Goal: Information Seeking & Learning: Learn about a topic

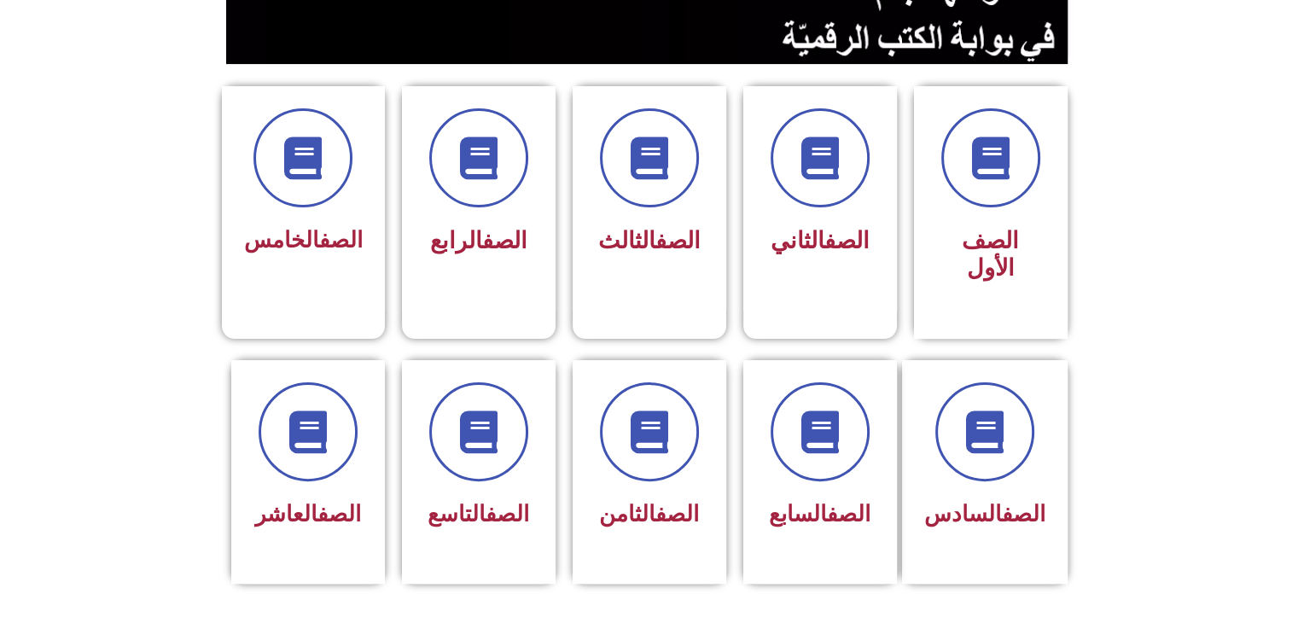
scroll to position [475, 0]
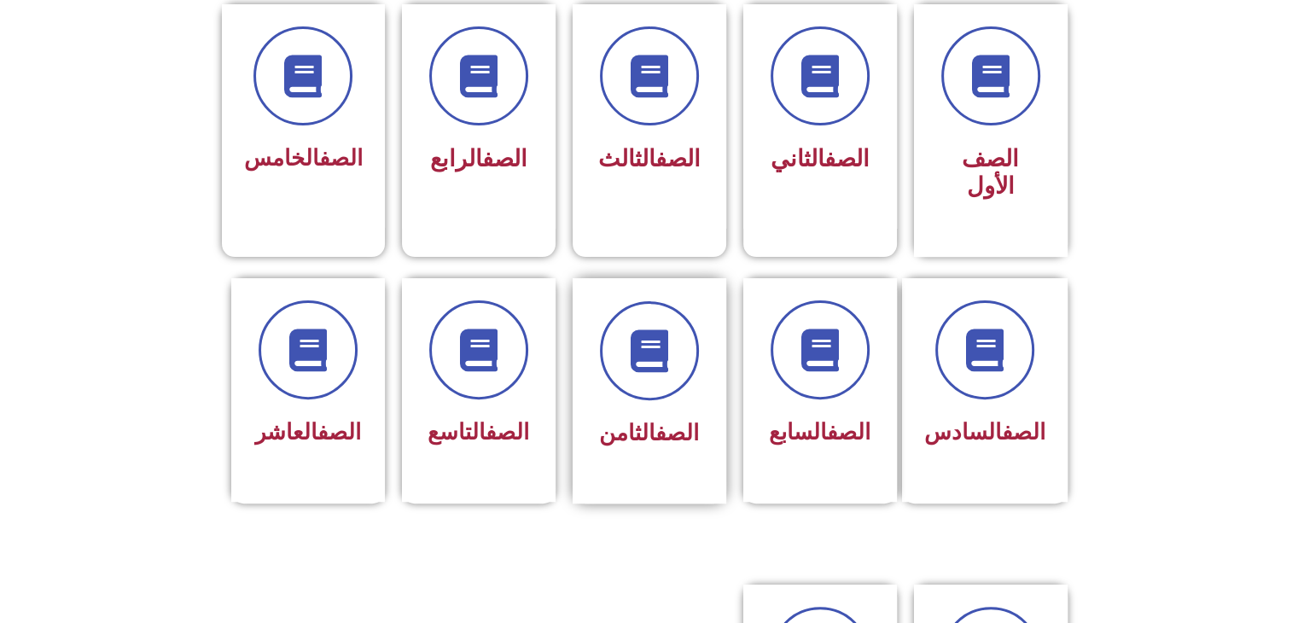
click at [656, 420] on link "الصف" at bounding box center [678, 433] width 44 height 26
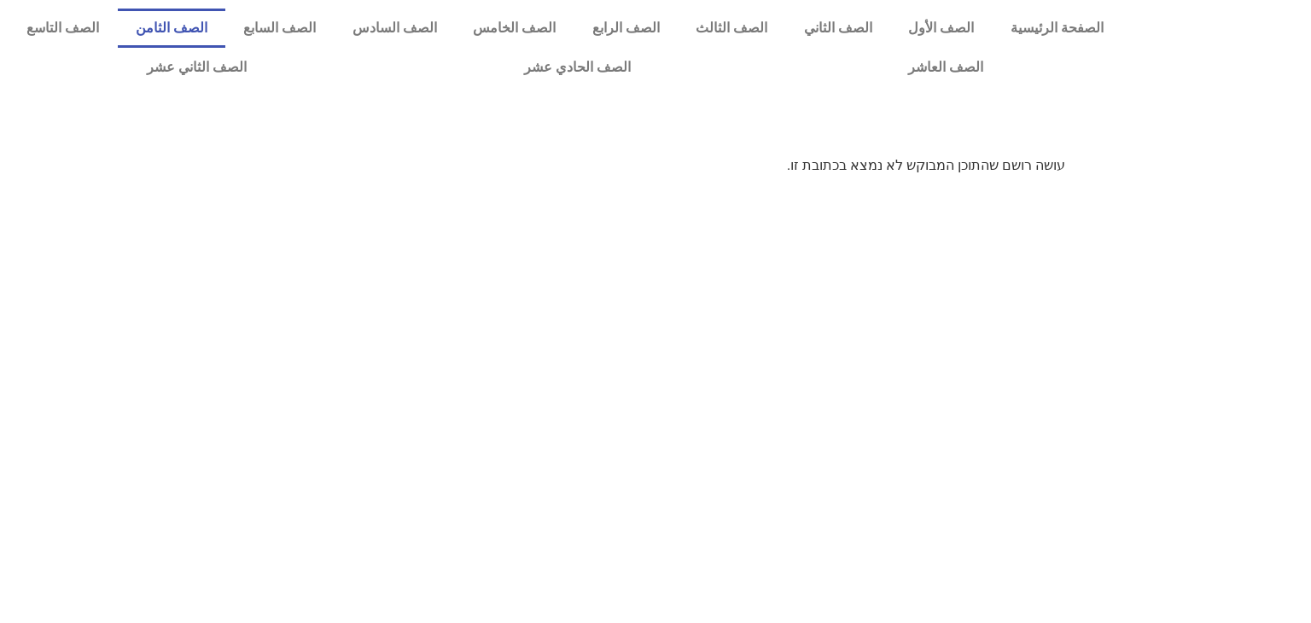
click at [226, 15] on link "الصف الثامن" at bounding box center [172, 28] width 108 height 39
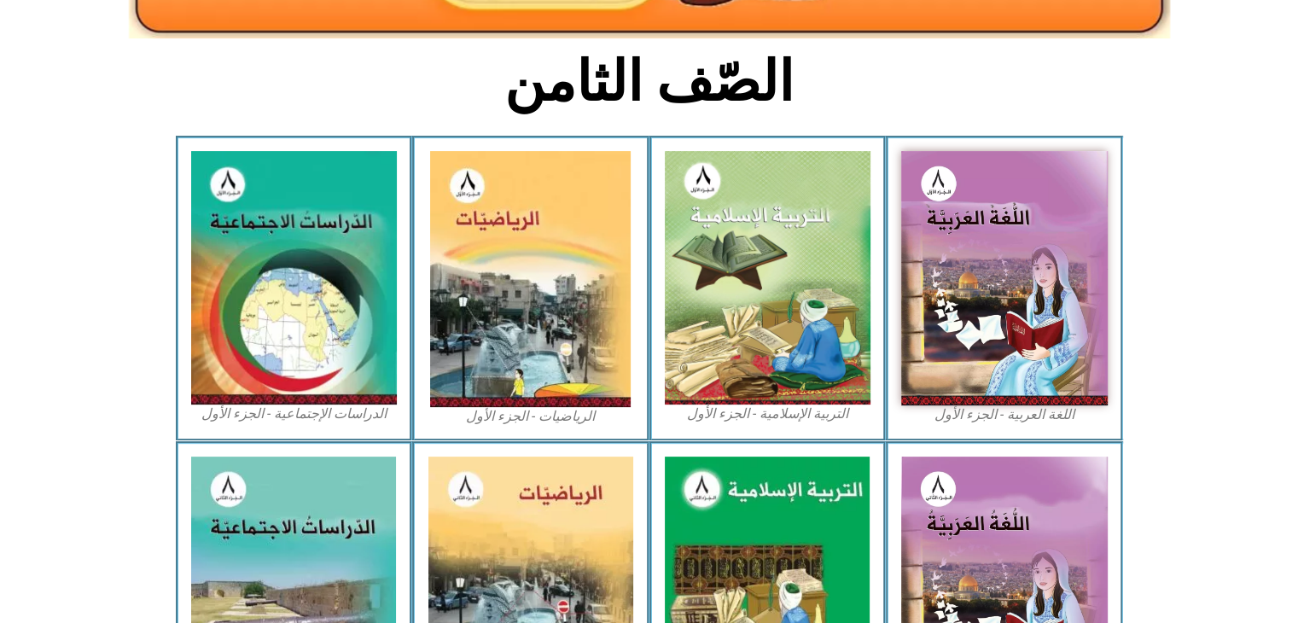
scroll to position [393, 0]
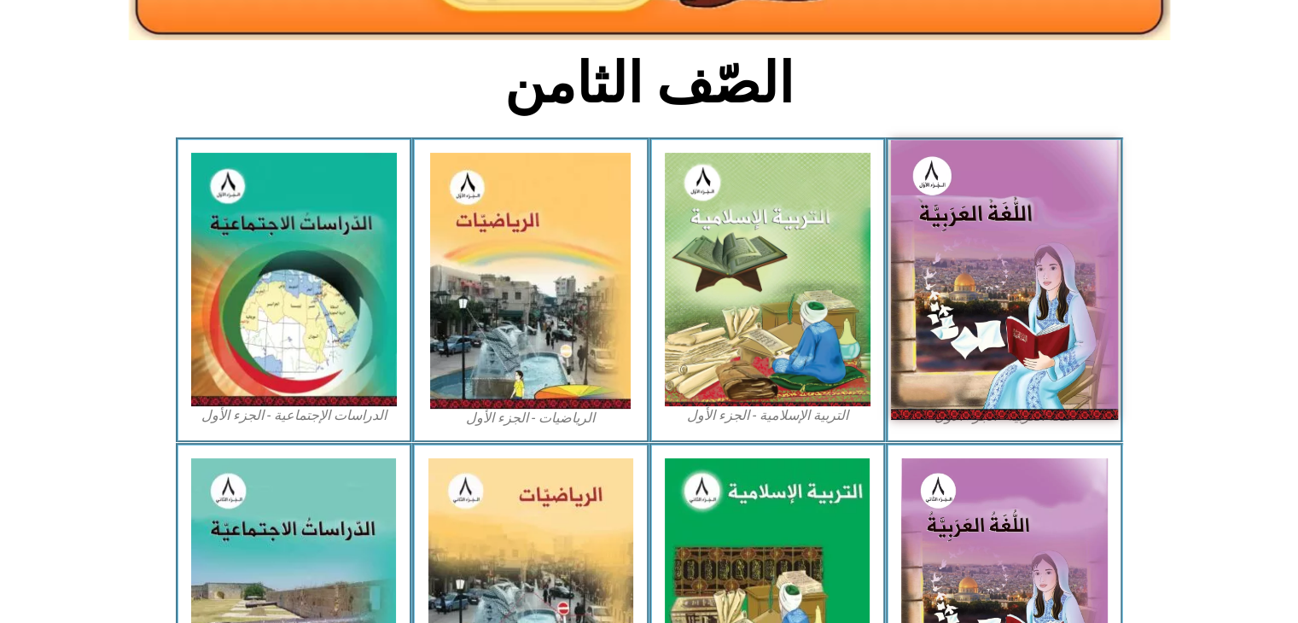
click at [990, 267] on img at bounding box center [1004, 279] width 227 height 279
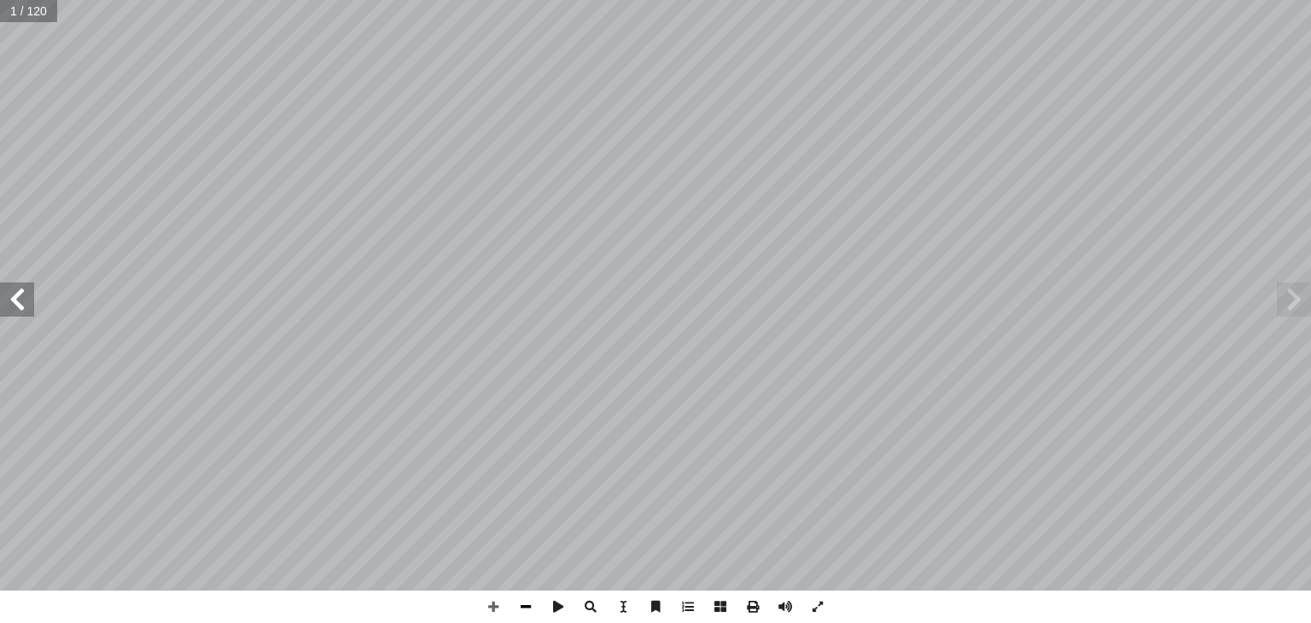
click at [528, 602] on span at bounding box center [526, 607] width 32 height 32
click at [20, 312] on span at bounding box center [17, 300] width 34 height 34
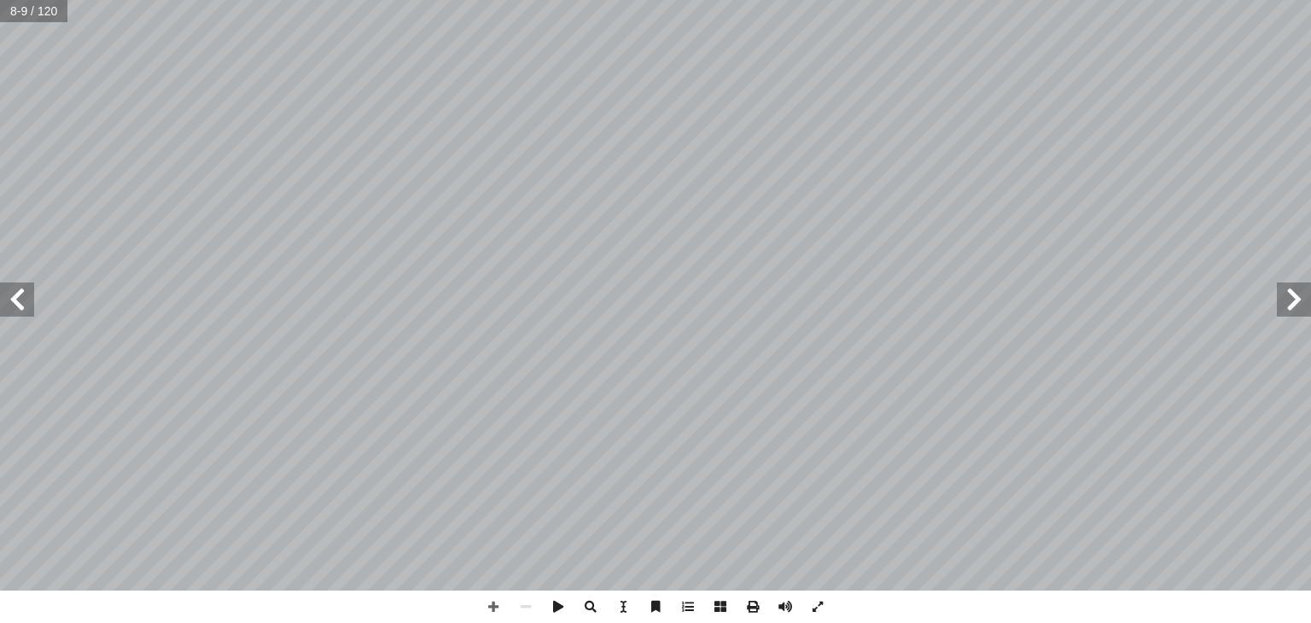
click at [20, 312] on span at bounding box center [17, 300] width 34 height 34
click at [498, 610] on span at bounding box center [493, 607] width 32 height 32
click at [495, 612] on span at bounding box center [493, 607] width 32 height 32
click at [758, 605] on span at bounding box center [753, 607] width 32 height 32
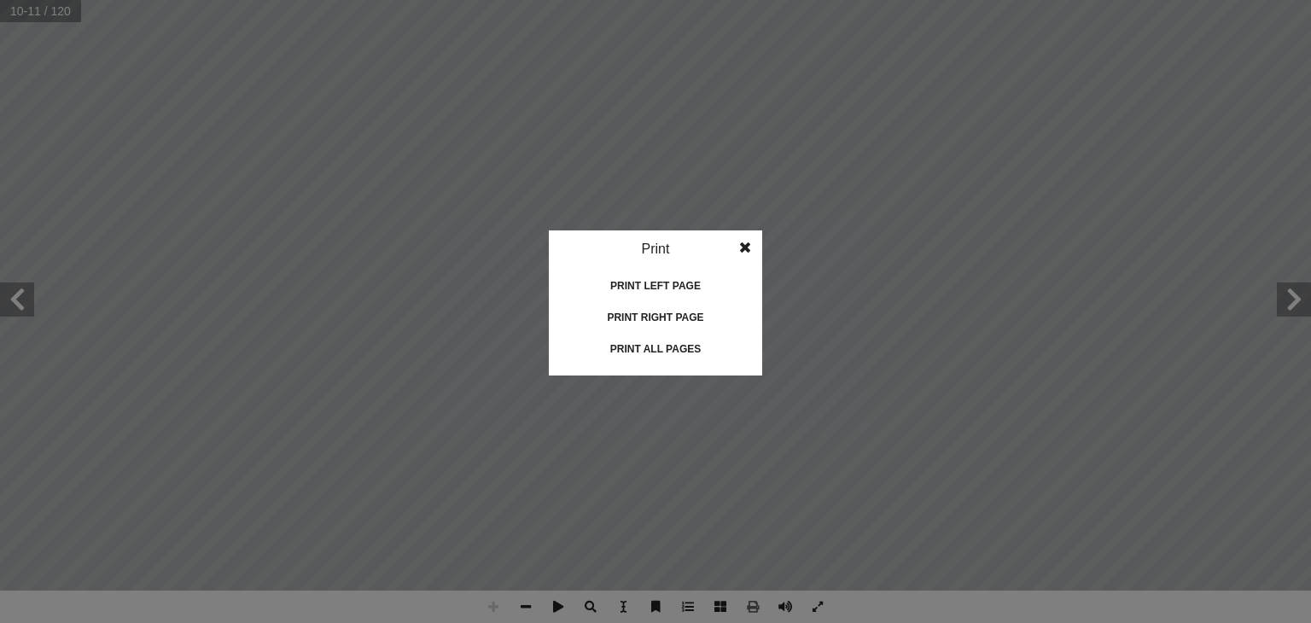
click at [678, 350] on div "Print all pages" at bounding box center [655, 348] width 171 height 27
